Goal: Use online tool/utility

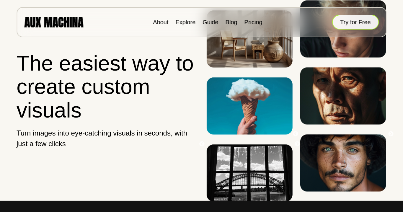
click at [353, 19] on button "Try for Free" at bounding box center [355, 22] width 47 height 15
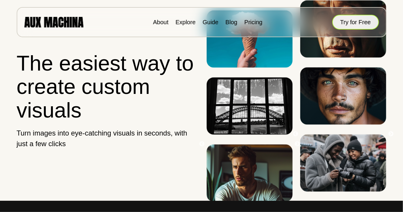
click at [358, 23] on button "Try for Free" at bounding box center [355, 22] width 47 height 15
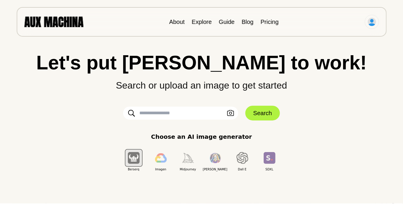
scroll to position [19, 0]
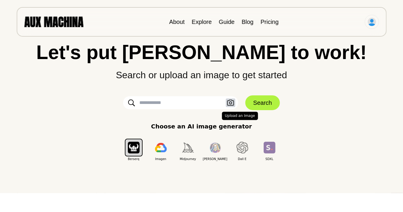
click at [231, 105] on icon "button" at bounding box center [230, 103] width 7 height 6
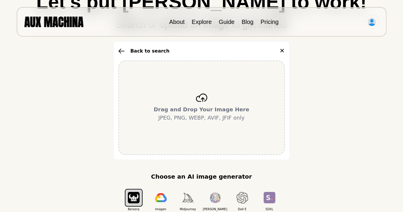
scroll to position [76, 0]
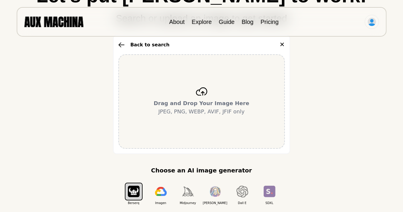
click at [178, 104] on b "Drag and Drop Your Image Here" at bounding box center [202, 103] width 96 height 6
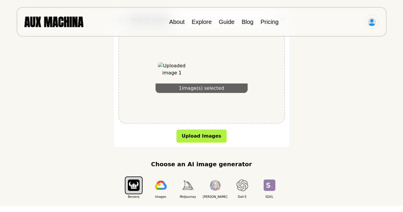
scroll to position [120, 0]
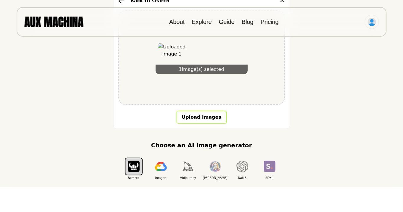
click at [206, 112] on button "Upload Images" at bounding box center [202, 117] width 50 height 13
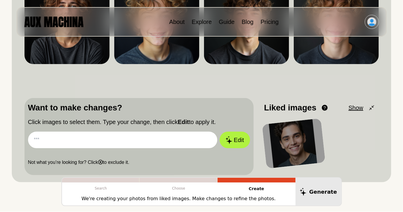
scroll to position [113, 0]
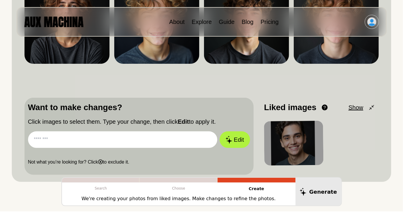
click at [141, 138] on input "text" at bounding box center [123, 139] width 190 height 17
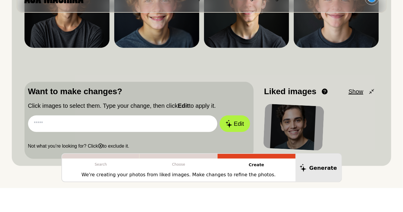
scroll to position [132, 0]
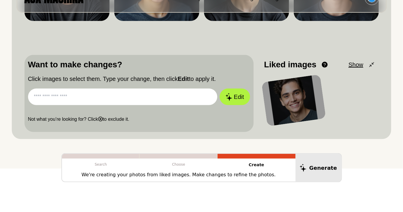
click at [97, 161] on div "Start Over Back Search Dislike Like Share Download Dislike Like Share Download …" at bounding box center [201, 30] width 403 height 325
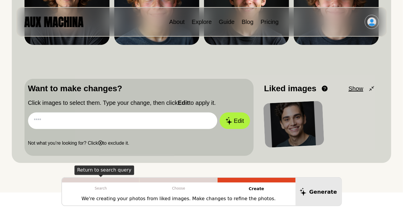
click at [100, 187] on p "Search" at bounding box center [101, 188] width 78 height 12
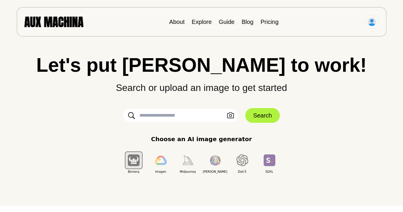
scroll to position [0, 0]
